Goal: Answer question/provide support: Share knowledge or assist other users

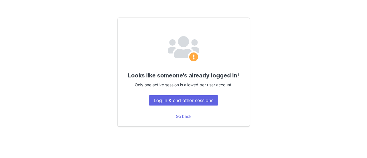
drag, startPoint x: 0, startPoint y: 0, endPoint x: 327, endPoint y: 73, distance: 335.3
click at [327, 73] on div "Looks like someone's already logged in! Only one active session is allowed per …" at bounding box center [183, 72] width 347 height 150
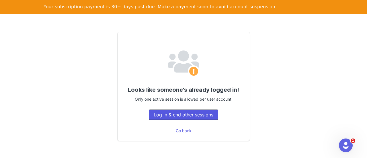
click at [202, 111] on button "Log in & end other sessions" at bounding box center [183, 114] width 69 height 10
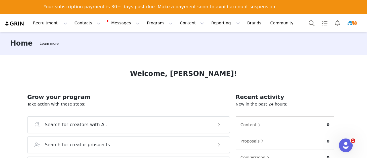
click at [352, 143] on div "Home Learn more Welcome, [PERSON_NAME]! Grow your program Take action with thes…" at bounding box center [183, 102] width 367 height 140
click at [351, 142] on div "Open Intercom Messenger" at bounding box center [344, 144] width 19 height 19
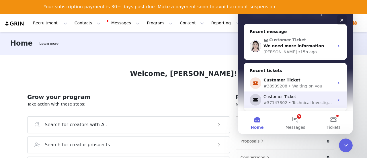
scroll to position [57, 0]
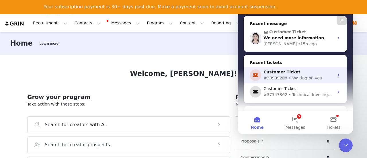
click at [316, 81] on div "Customer Ticket #38939208 • Waiting on you" at bounding box center [295, 75] width 103 height 17
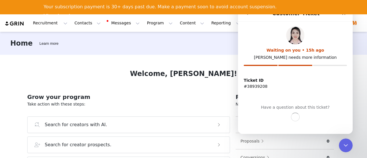
scroll to position [0, 0]
click at [248, 15] on icon "go back" at bounding box center [247, 13] width 5 height 5
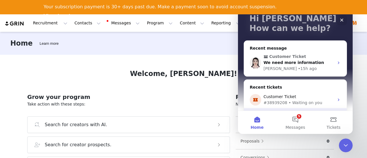
scroll to position [57, 0]
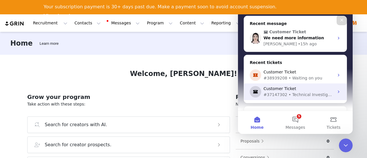
click at [301, 94] on div "#37147302 • Technical Investigation" at bounding box center [298, 95] width 70 height 6
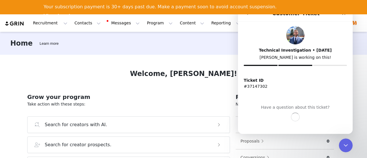
scroll to position [0, 0]
click at [352, 122] on div "Have a question about this ticket? Continue the conversation" at bounding box center [295, 114] width 115 height 20
click at [350, 120] on div "Have a question about this ticket? Continue the conversation" at bounding box center [295, 114] width 115 height 20
click at [346, 141] on div "Close Intercom Messenger" at bounding box center [345, 145] width 14 height 14
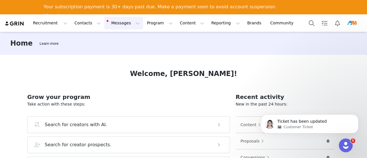
click at [107, 22] on button "Messages Messages" at bounding box center [123, 23] width 39 height 13
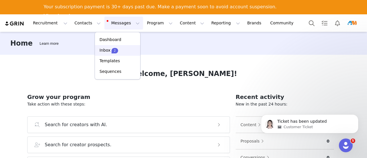
click at [105, 47] on p "Inbox" at bounding box center [104, 50] width 11 height 6
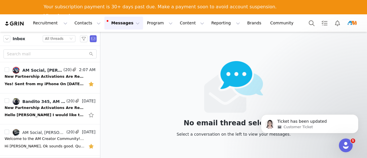
click at [355, 21] on img "Profile" at bounding box center [351, 23] width 9 height 9
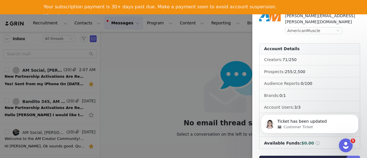
click at [127, 63] on div at bounding box center [183, 79] width 367 height 158
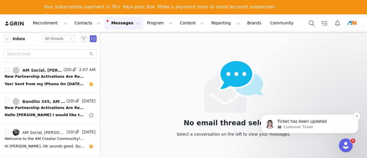
click at [318, 129] on div "Customer Ticket" at bounding box center [314, 126] width 74 height 5
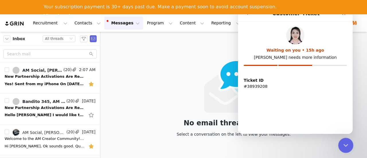
click at [344, 147] on icon "Close Intercom Messenger" at bounding box center [344, 144] width 7 height 7
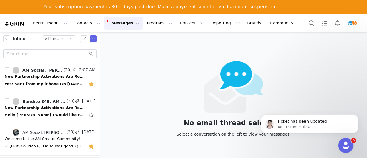
click at [344, 146] on icon "Open Intercom Messenger" at bounding box center [344, 144] width 9 height 9
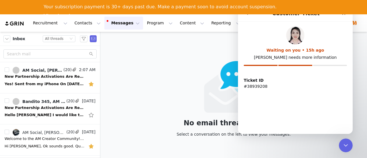
click at [244, 15] on button "go back" at bounding box center [247, 13] width 11 height 11
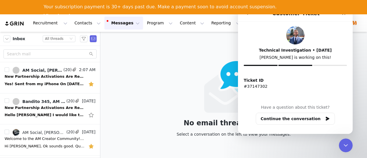
click at [246, 16] on button "go back" at bounding box center [247, 13] width 11 height 11
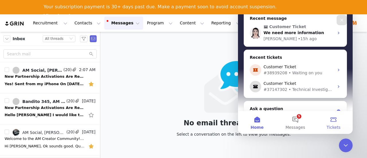
scroll to position [77, 0]
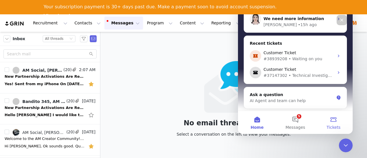
click at [333, 121] on button "Tickets" at bounding box center [333, 122] width 38 height 23
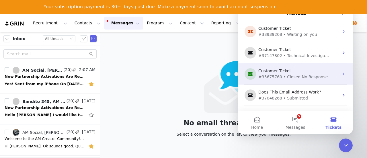
click at [309, 79] on div "#35675760 • Closed No Response" at bounding box center [294, 77] width 72 height 6
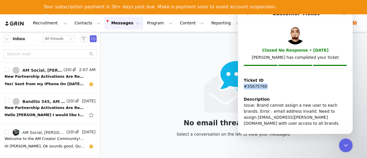
drag, startPoint x: 269, startPoint y: 85, endPoint x: 475, endPoint y: 91, distance: 206.4
click at [238, 85] on html "Customer Ticket Closed No Response • [DATE] [PERSON_NAME] has completed your ti…" at bounding box center [295, 70] width 115 height 128
copy p "#35675760"
